Goal: Task Accomplishment & Management: Manage account settings

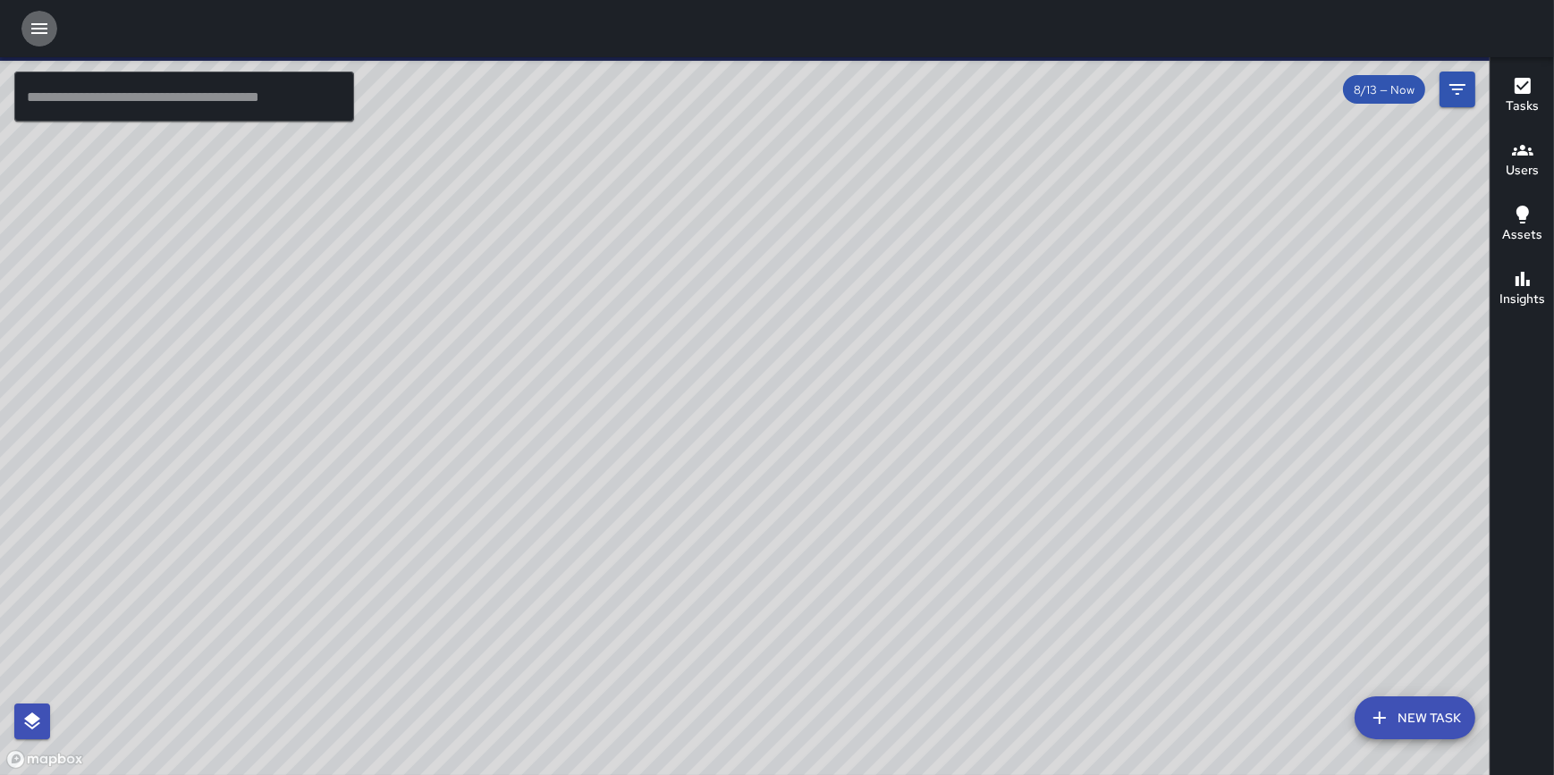
click at [31, 26] on icon "button" at bounding box center [39, 28] width 21 height 21
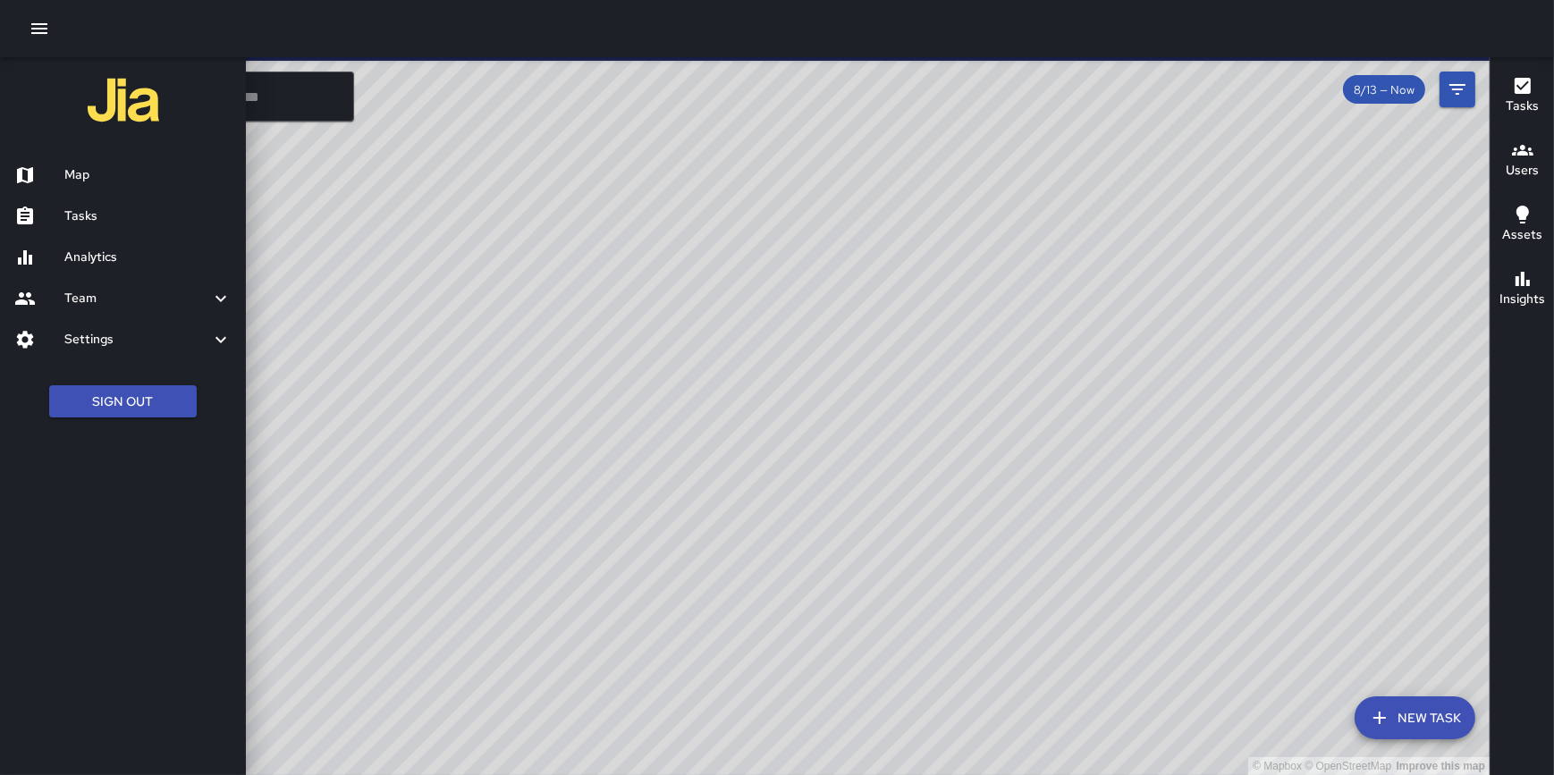
click at [89, 256] on h6 "Analytics" at bounding box center [147, 258] width 167 height 20
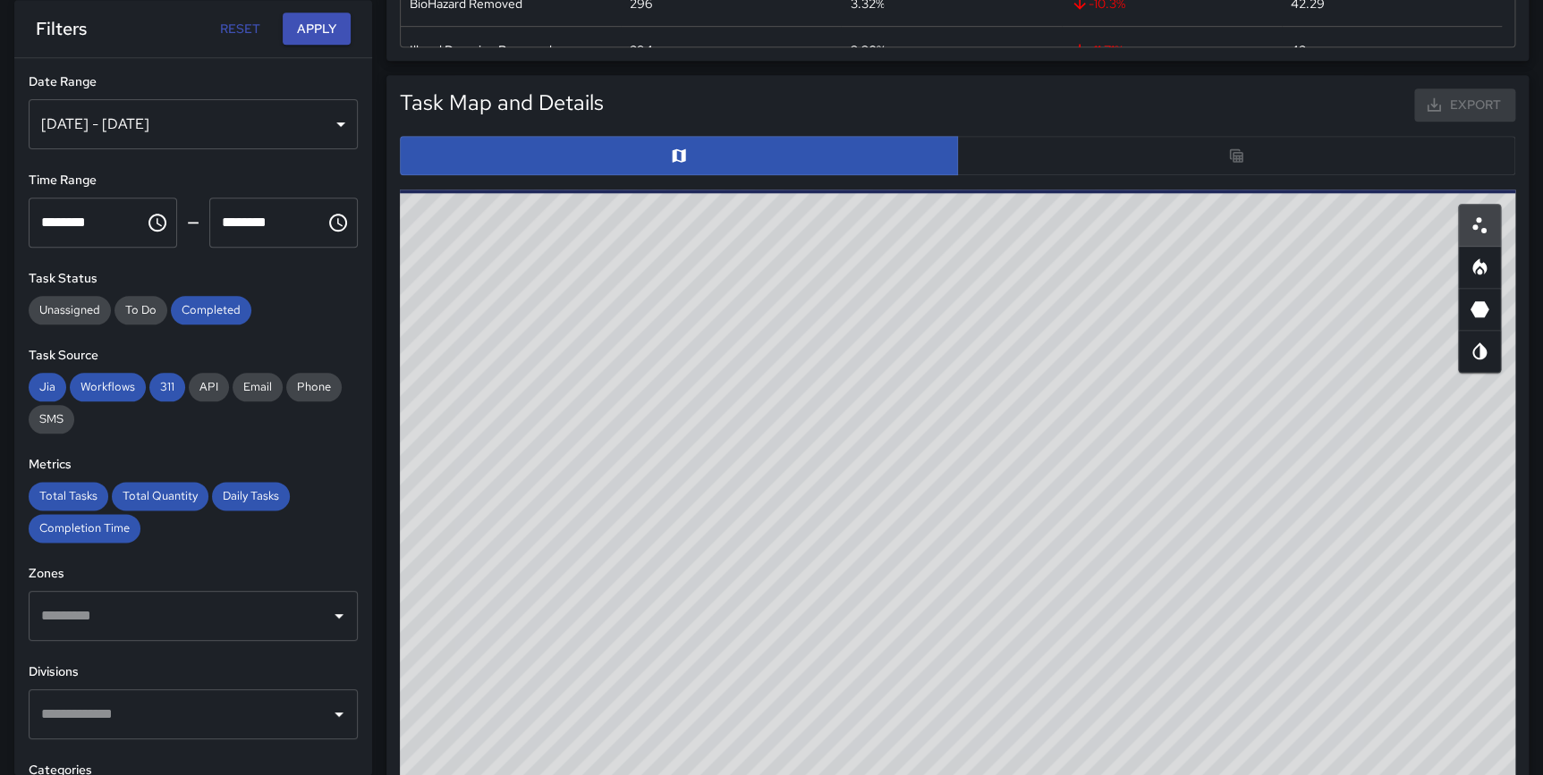
scroll to position [855, 0]
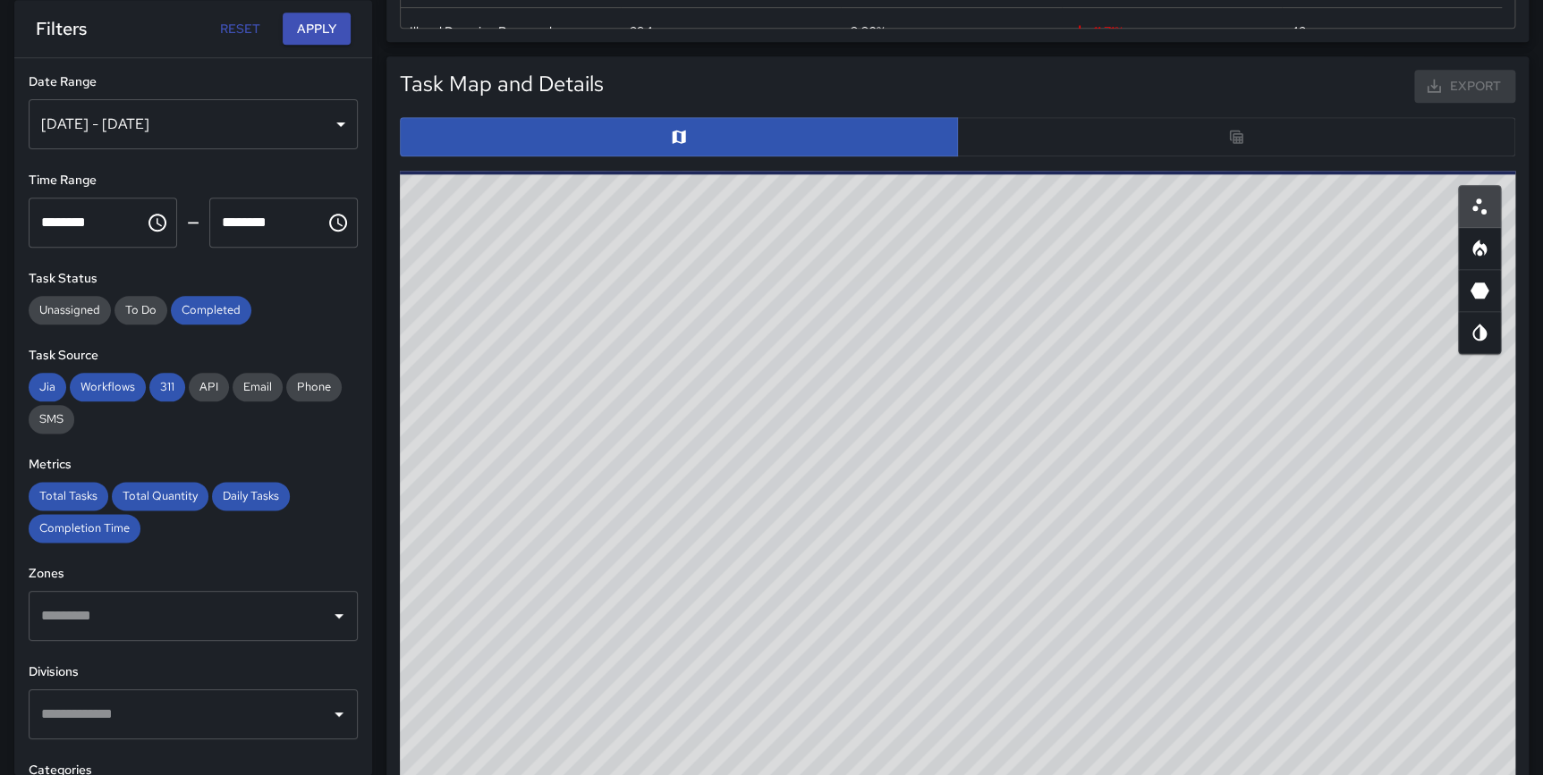
click at [1205, 132] on div at bounding box center [957, 136] width 1115 height 39
click at [1247, 137] on div at bounding box center [957, 136] width 1115 height 39
click at [1261, 141] on div at bounding box center [957, 136] width 1115 height 39
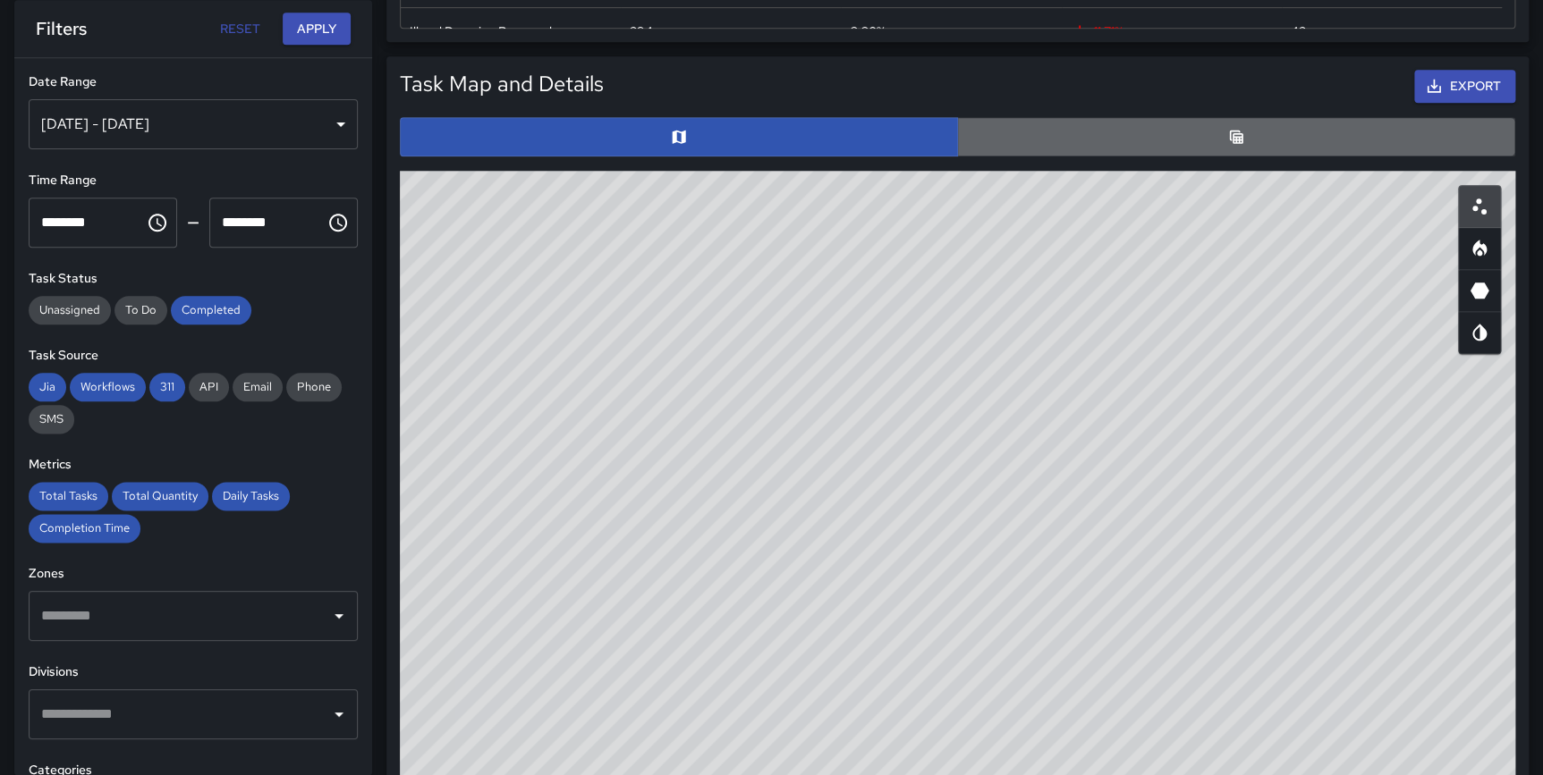
click at [1172, 125] on button "button" at bounding box center [1236, 136] width 558 height 39
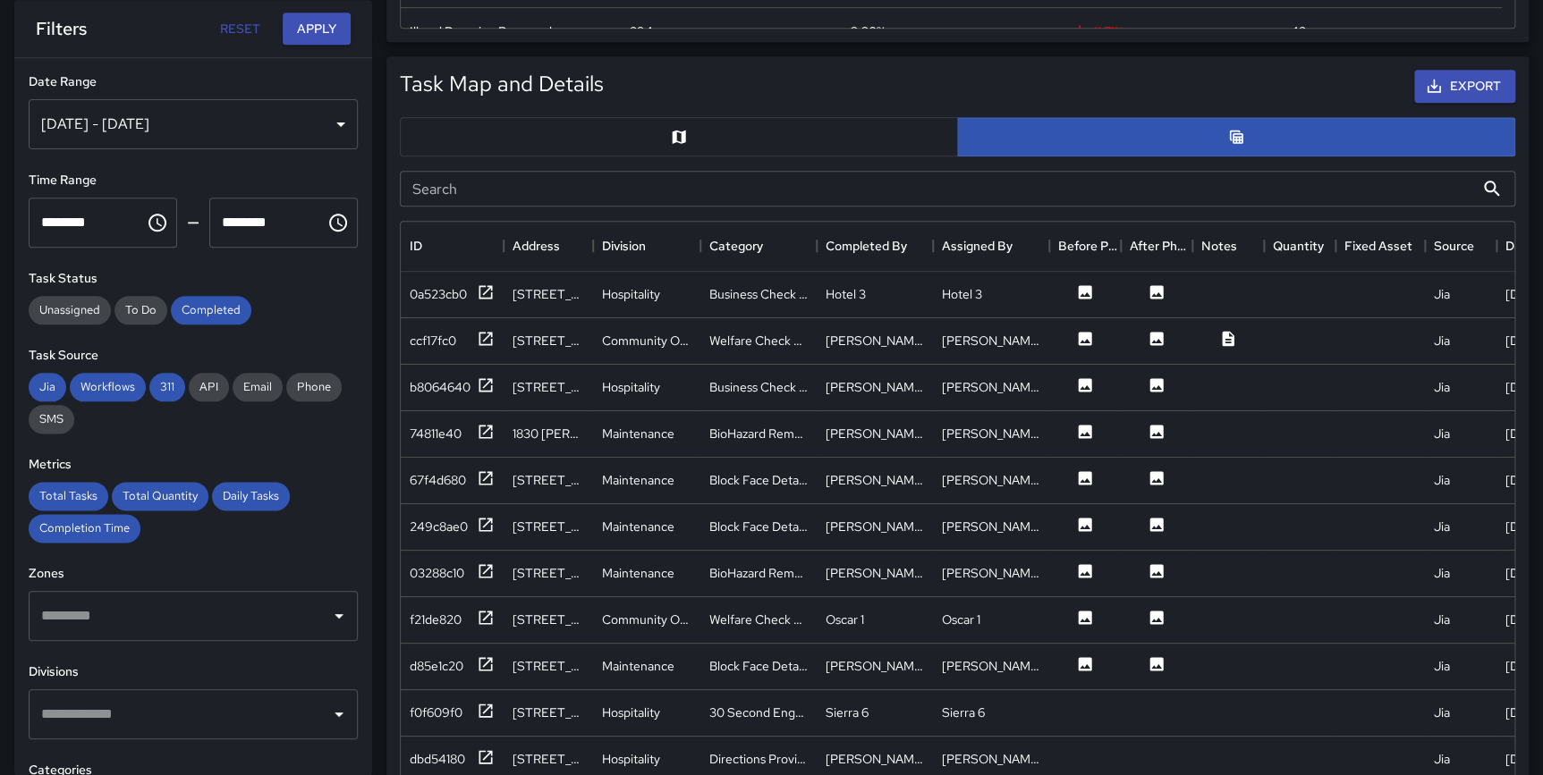
click at [786, 139] on button "button" at bounding box center [679, 136] width 558 height 39
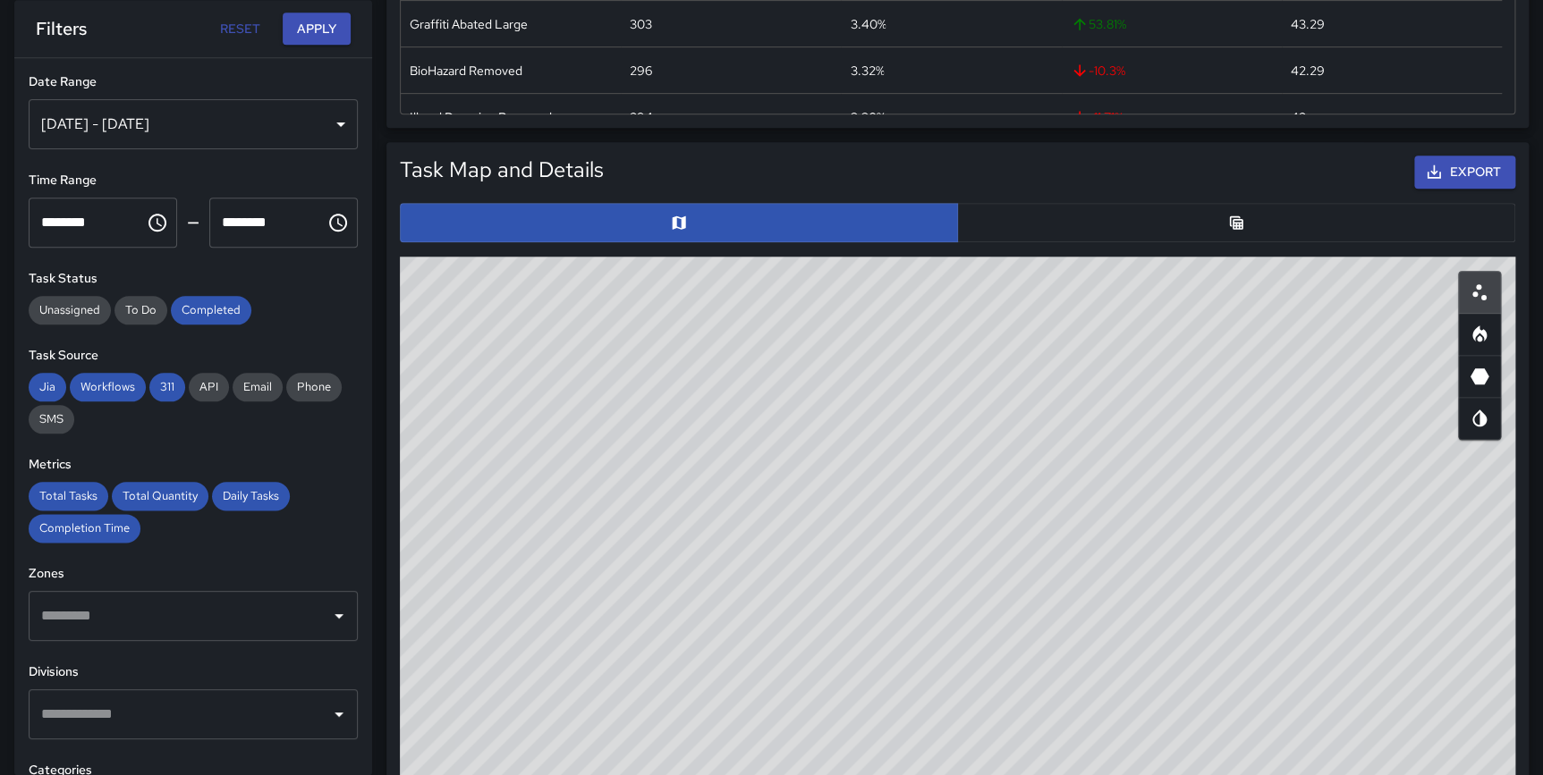
scroll to position [764, 0]
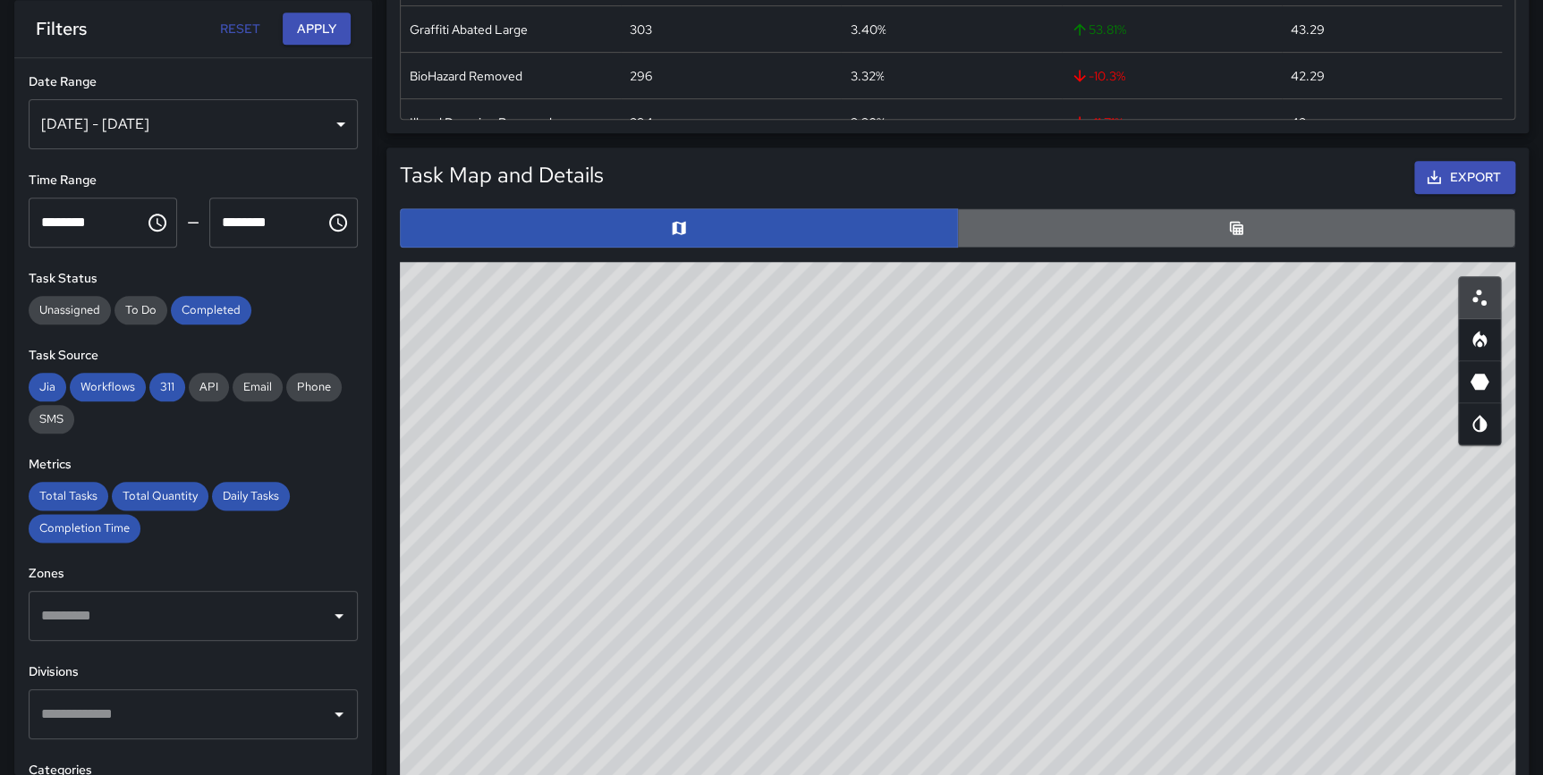
drag, startPoint x: 1268, startPoint y: 231, endPoint x: 1029, endPoint y: 236, distance: 239.8
click at [1266, 231] on button "button" at bounding box center [1236, 227] width 558 height 39
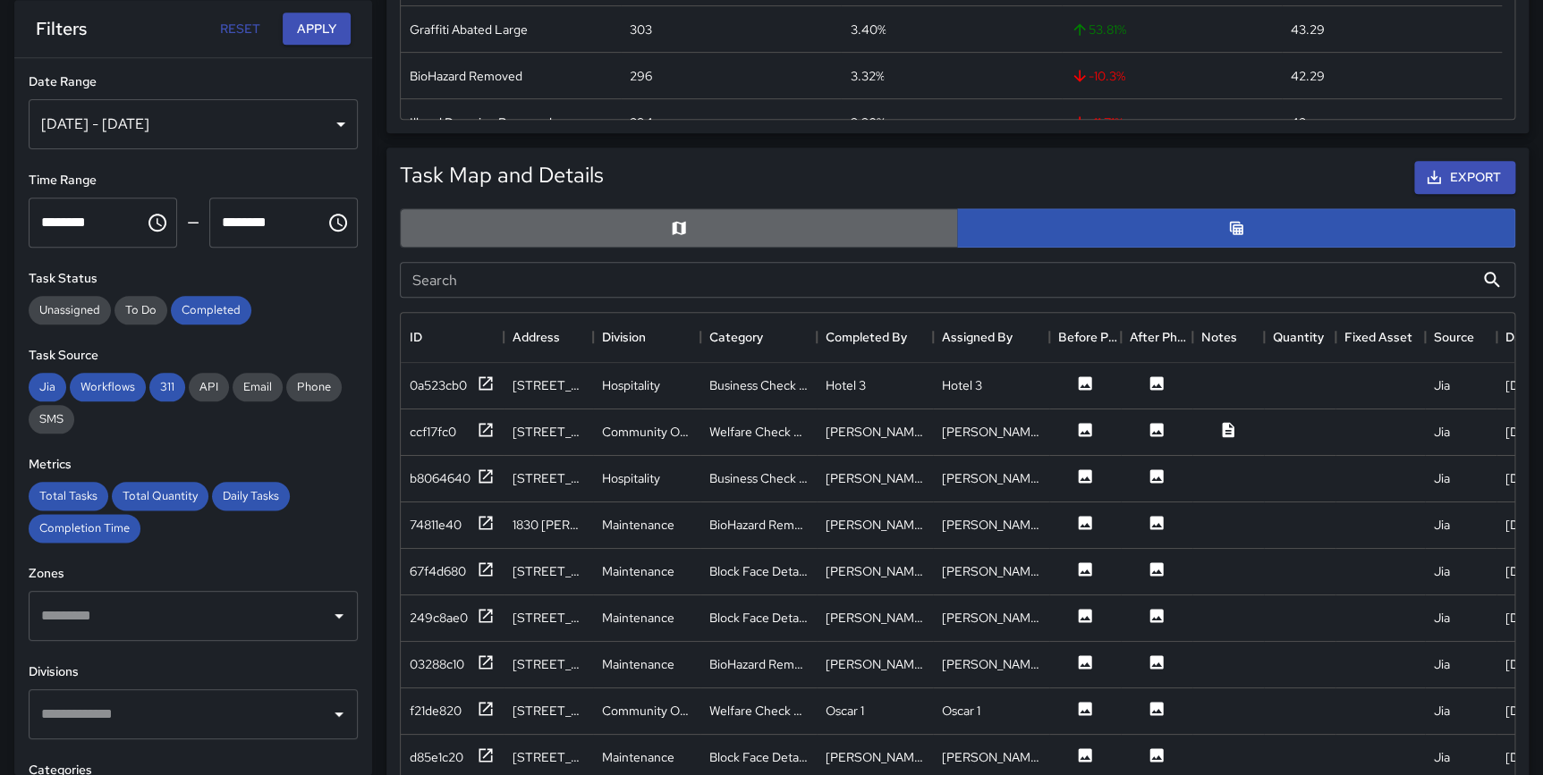
click at [810, 232] on button "button" at bounding box center [679, 227] width 558 height 39
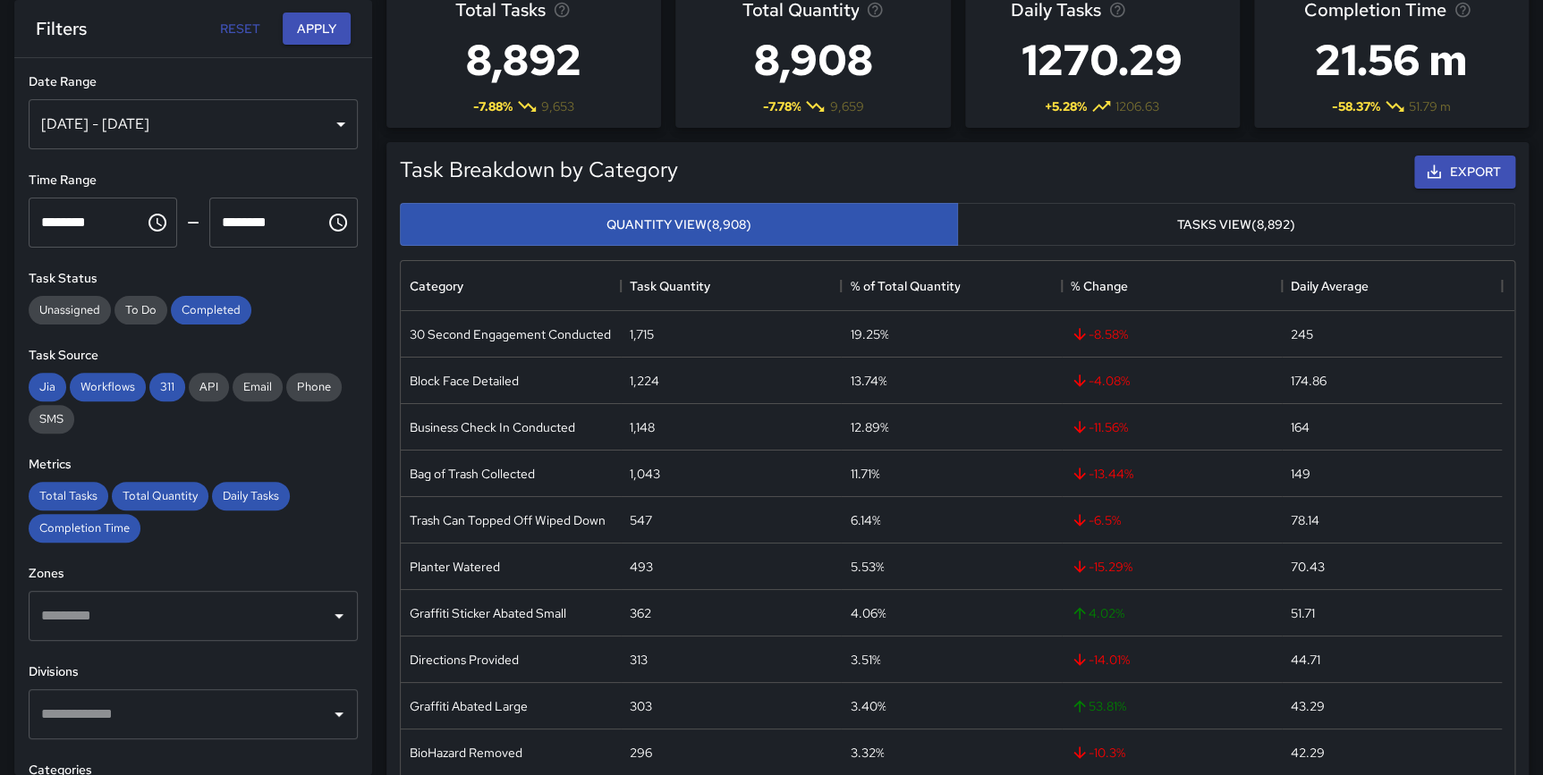
scroll to position [0, 0]
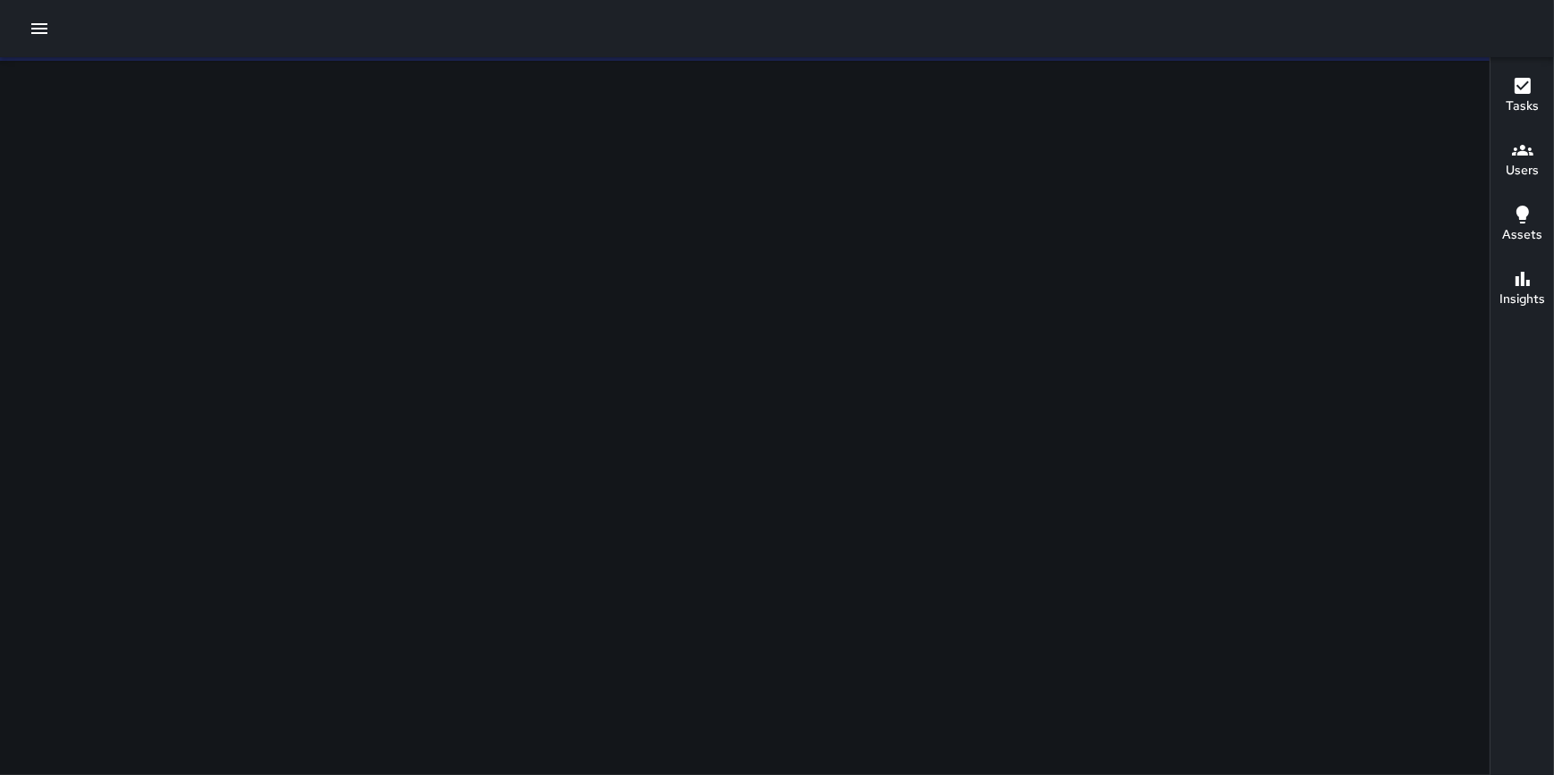
click at [42, 28] on icon "button" at bounding box center [39, 28] width 16 height 11
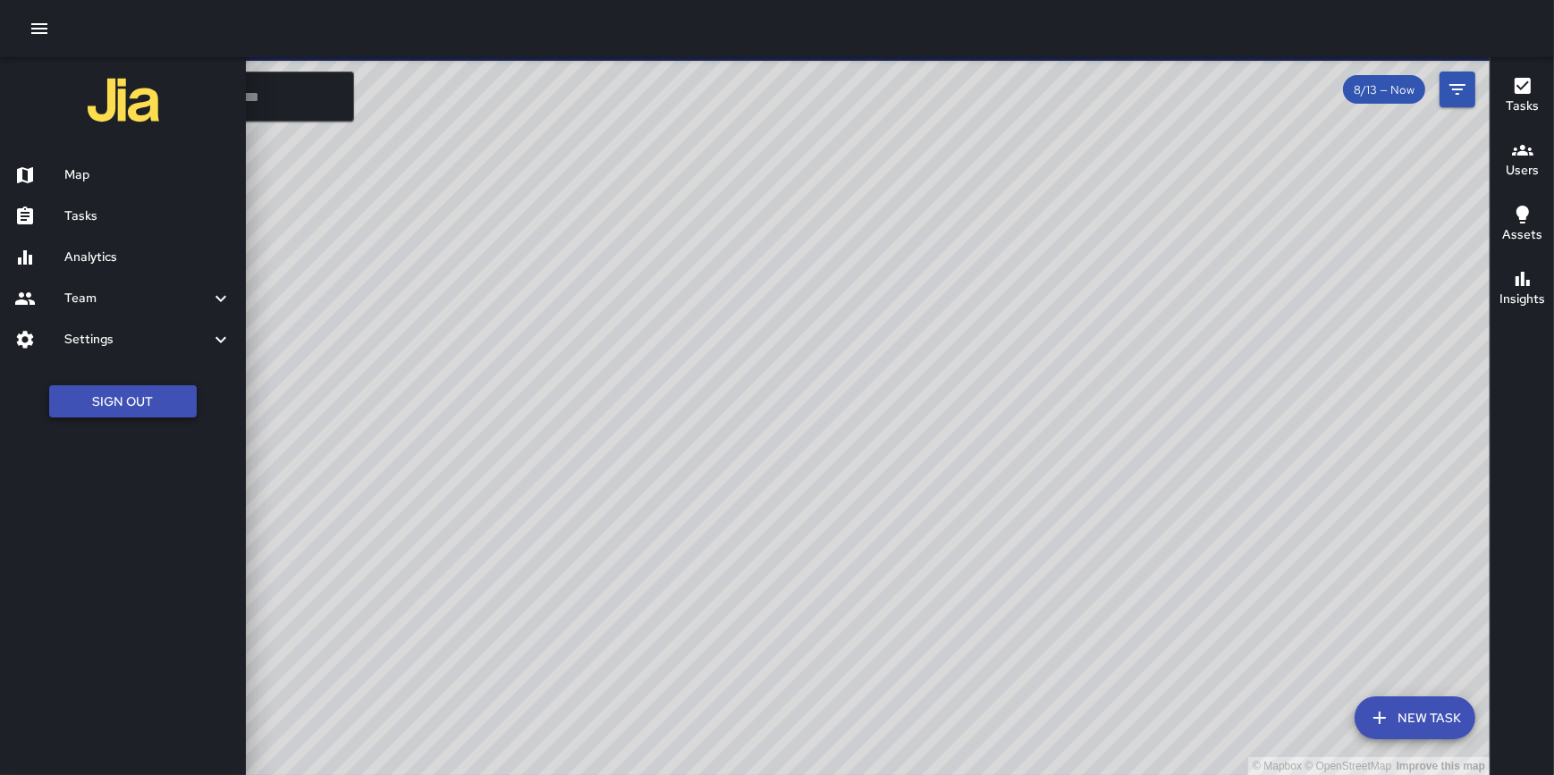
click at [149, 408] on button "Sign Out" at bounding box center [123, 401] width 148 height 33
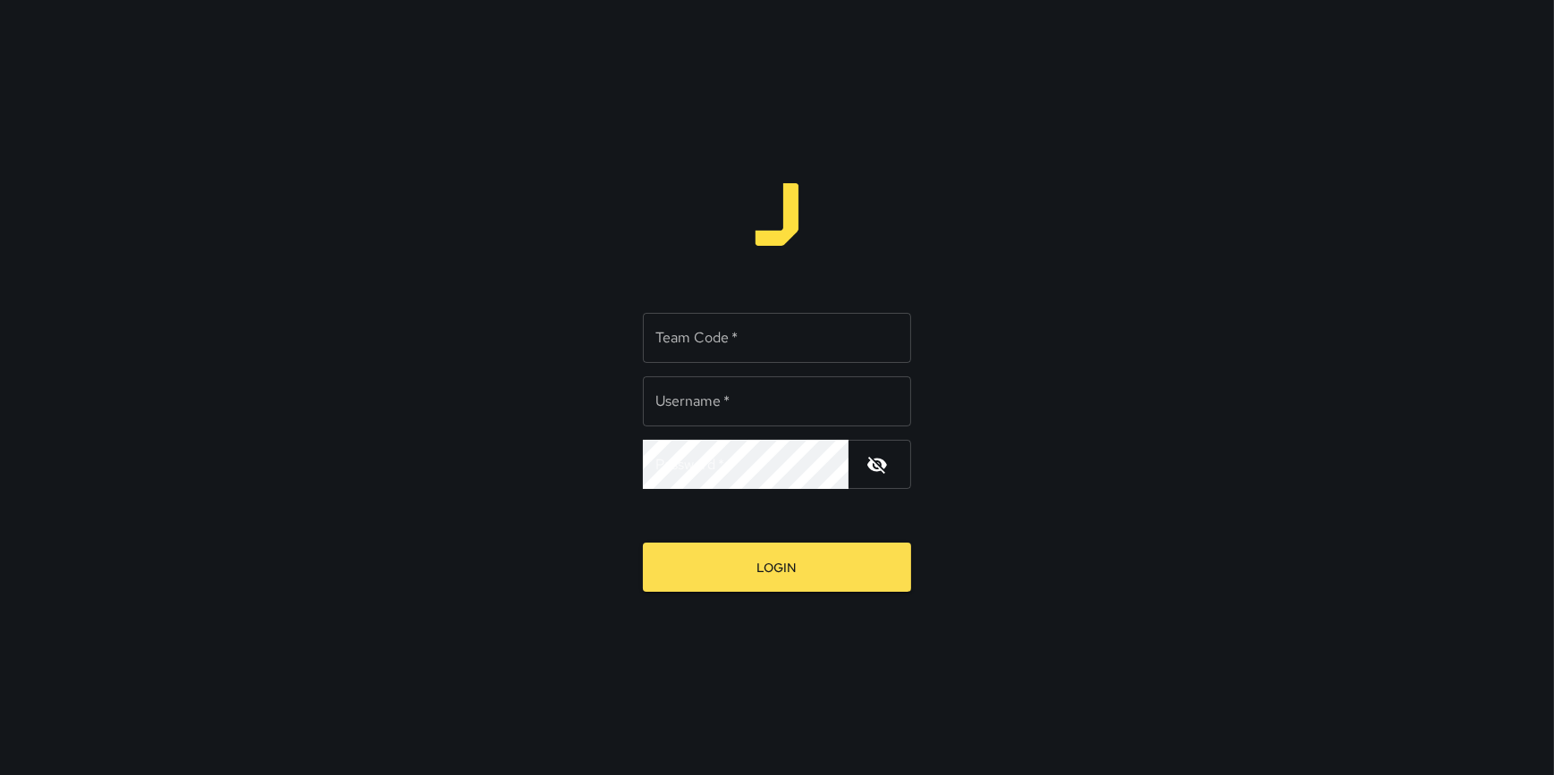
type input "**********"
click at [774, 358] on input "Team Code   *" at bounding box center [777, 338] width 268 height 50
type input "*******"
click at [643, 543] on button "Login" at bounding box center [777, 567] width 268 height 49
